Goal: Check status

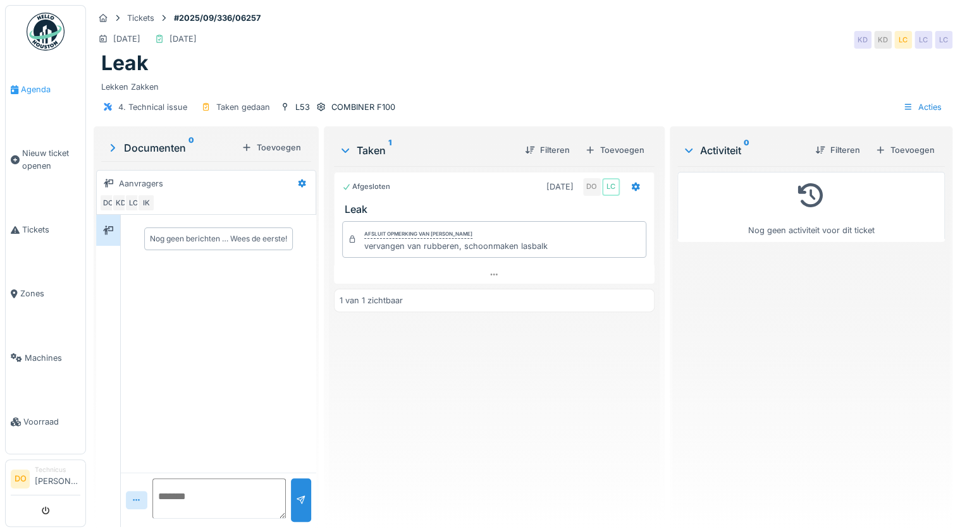
click at [46, 84] on span "Agenda" at bounding box center [50, 89] width 59 height 12
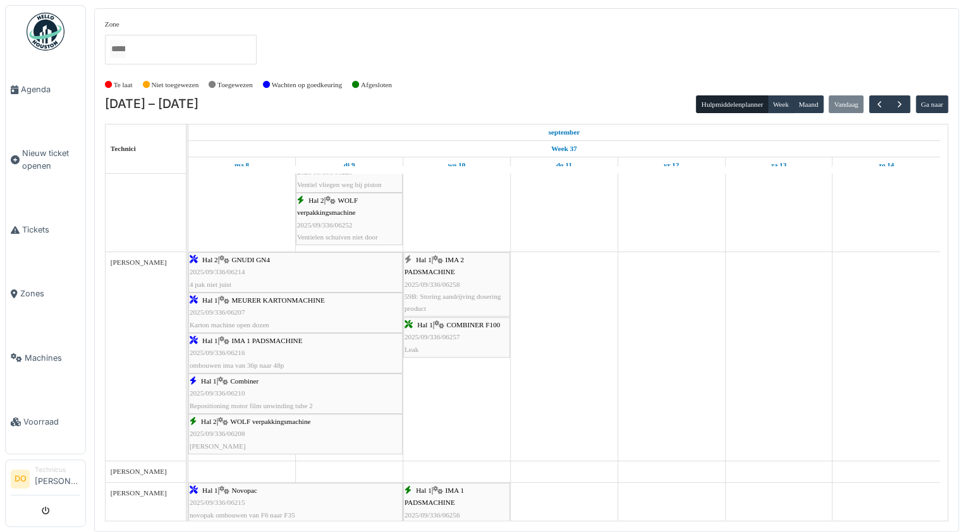
scroll to position [708, 0]
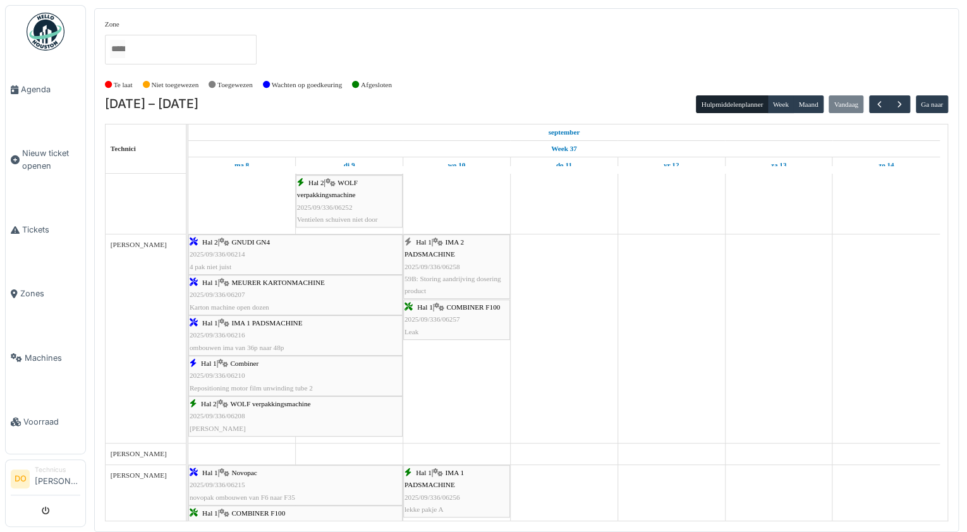
click at [235, 415] on span "2025/09/336/06208" at bounding box center [218, 416] width 56 height 8
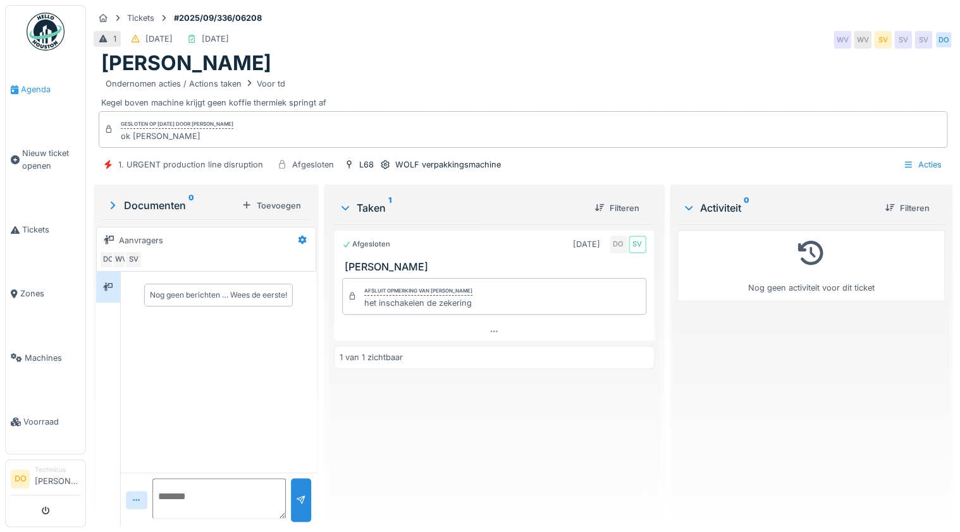
click at [33, 89] on span "Agenda" at bounding box center [50, 89] width 59 height 12
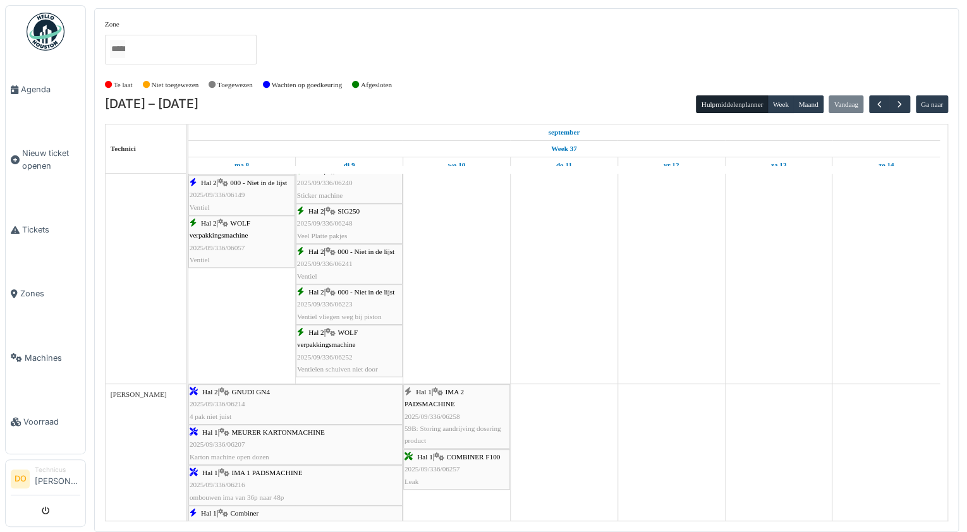
scroll to position [607, 0]
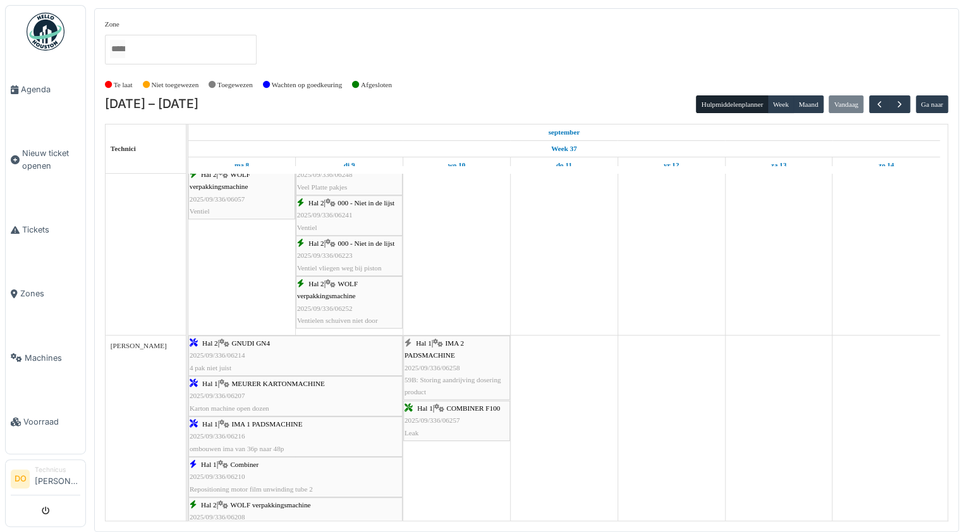
click at [463, 364] on div "Hal 1 | IMA 2 PADSMACHINE 2025/09/336/06258 59B: Storing aandrijving dosering p…" at bounding box center [457, 368] width 104 height 61
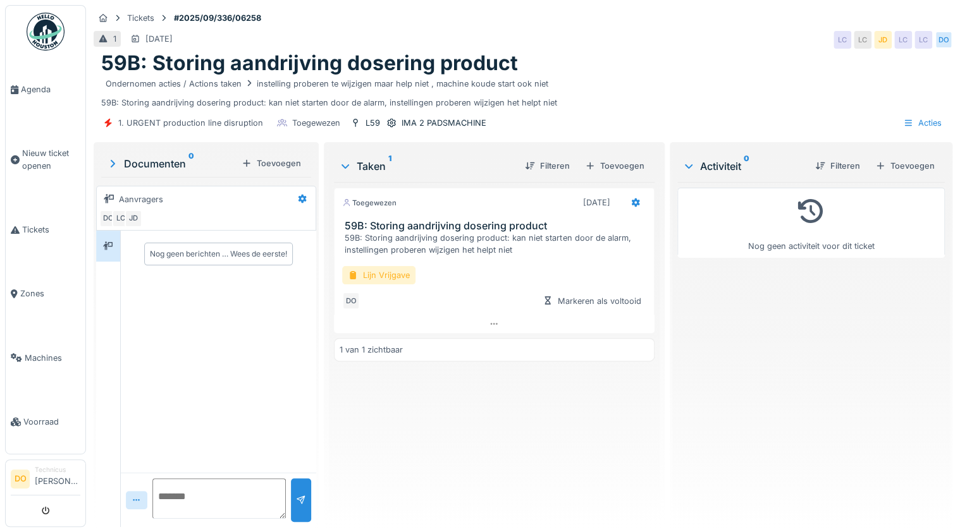
click at [376, 271] on div "Lijn Vrijgave" at bounding box center [378, 275] width 73 height 18
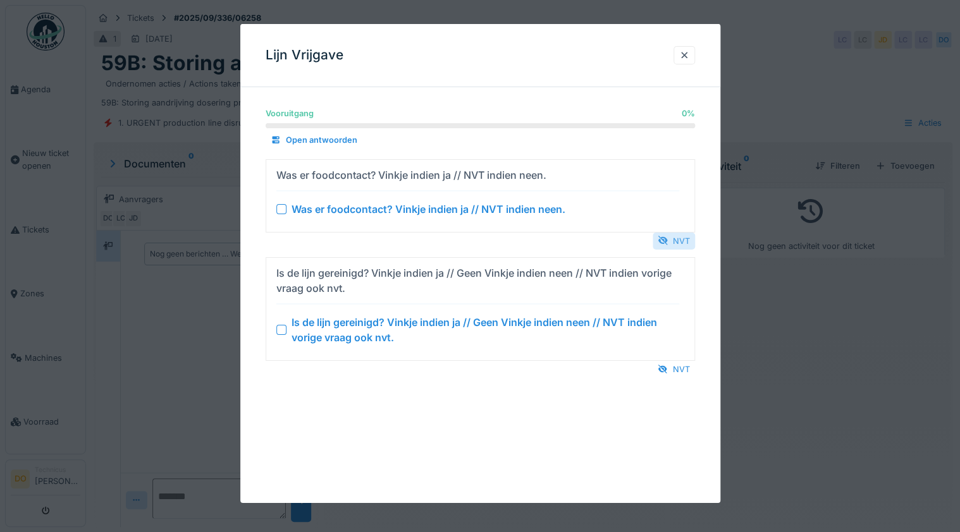
click at [671, 243] on div "NVT" at bounding box center [673, 240] width 42 height 17
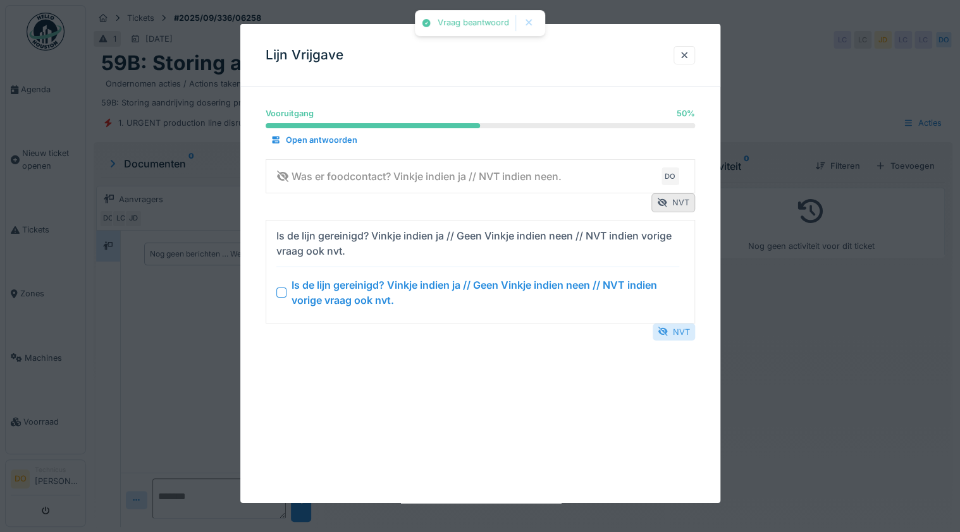
click at [678, 329] on div "NVT" at bounding box center [673, 331] width 42 height 17
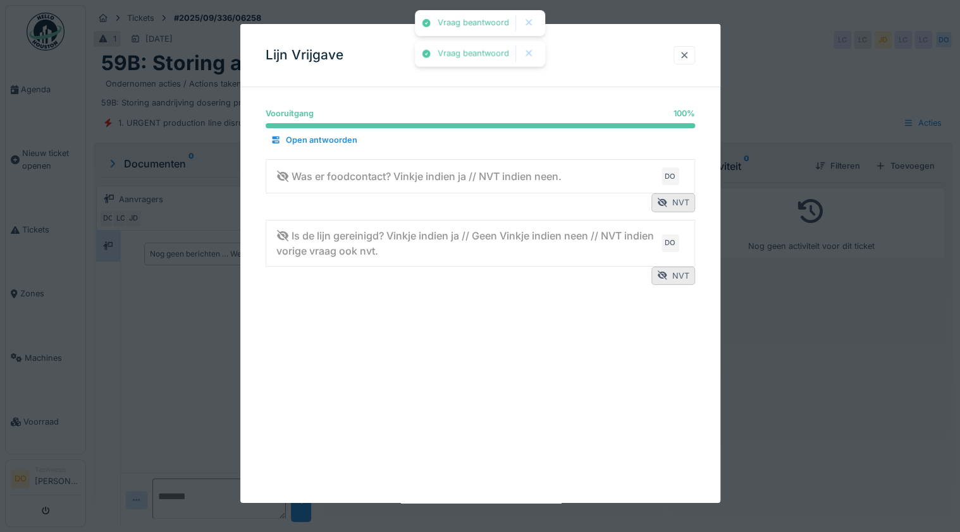
click at [685, 52] on div at bounding box center [684, 55] width 10 height 12
